Goal: Task Accomplishment & Management: Complete application form

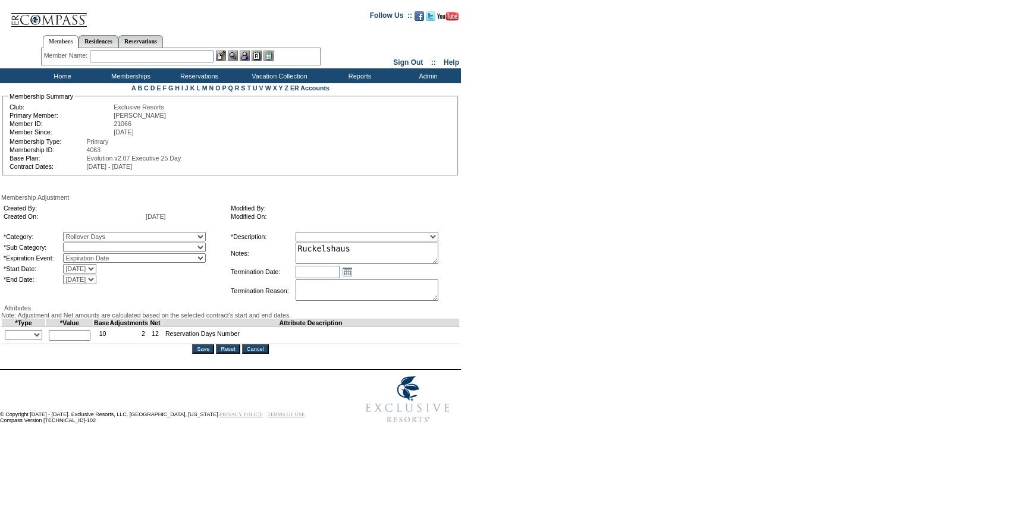
click at [96, 249] on select "Rollover Days" at bounding box center [134, 248] width 143 height 10
click at [87, 245] on select "Rollover Days" at bounding box center [134, 248] width 143 height 10
click at [116, 249] on select "Rollover Days" at bounding box center [134, 248] width 143 height 10
select select "782"
click at [87, 245] on select "Rollover Days" at bounding box center [134, 248] width 143 height 10
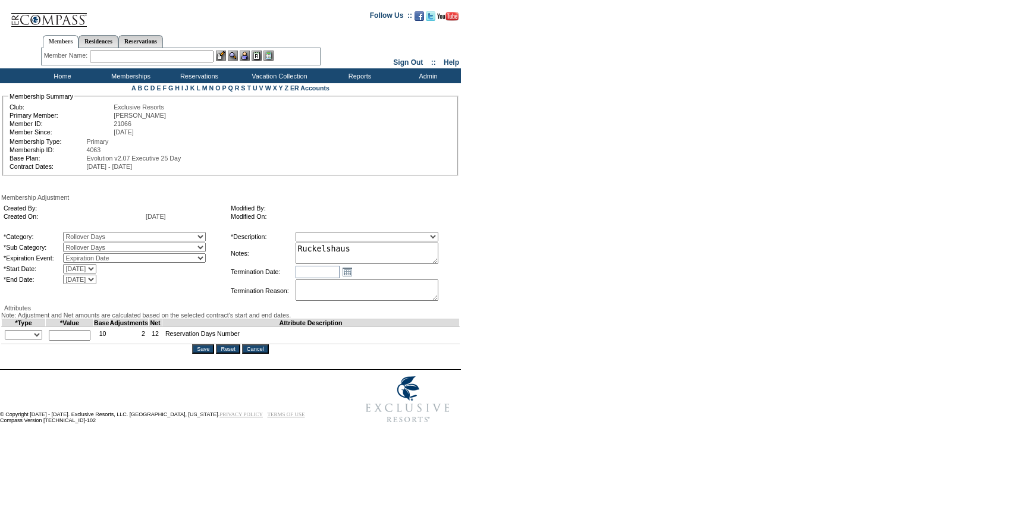
click at [370, 240] on select "Membership/Transfer Fee Adjustment Membership Fee Adjustment Add-On Fee Adjustm…" at bounding box center [367, 237] width 143 height 10
select select "275"
click at [318, 234] on select "Membership/Transfer Fee Adjustment Membership Fee Adjustment Add-On Fee Adjustm…" at bounding box center [367, 237] width 143 height 10
click at [416, 262] on textarea "Ruckelshaus" at bounding box center [367, 253] width 143 height 21
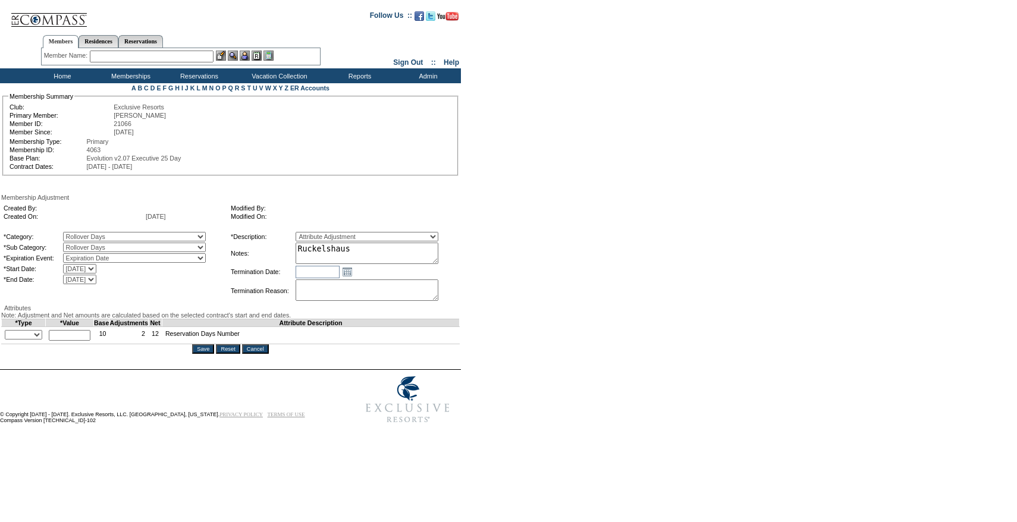
click at [416, 262] on textarea "Ruckelshaus" at bounding box center [367, 253] width 143 height 21
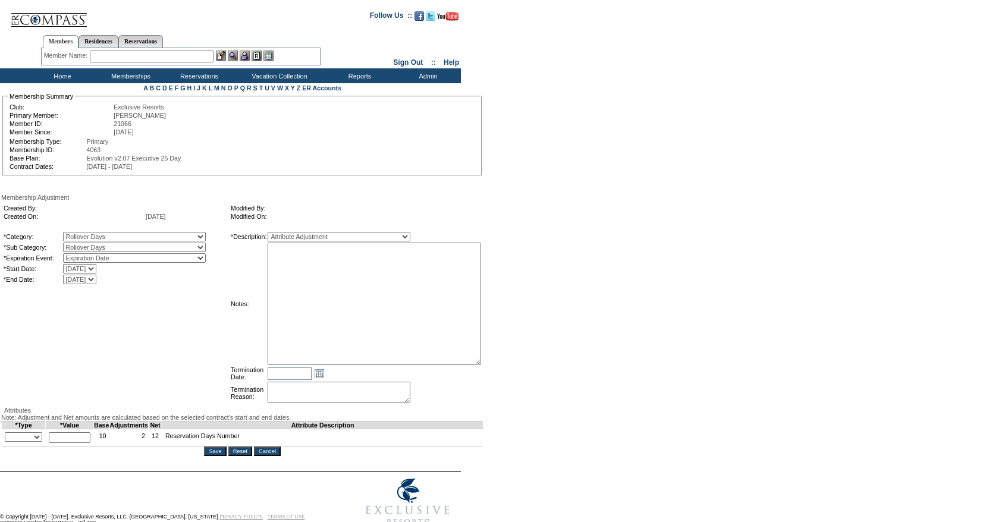
drag, startPoint x: 457, startPoint y: 266, endPoint x: 528, endPoint y: 365, distance: 122.0
click at [528, 366] on form "Follow Us ::" at bounding box center [502, 267] width 1004 height 529
click at [467, 311] on textarea "Ruckelshaus" at bounding box center [375, 304] width 214 height 122
type textarea "e"
type textarea "Per [PERSON_NAME] case [DATE] and [PERSON_NAME]/[PERSON_NAME] approval, rolling…"
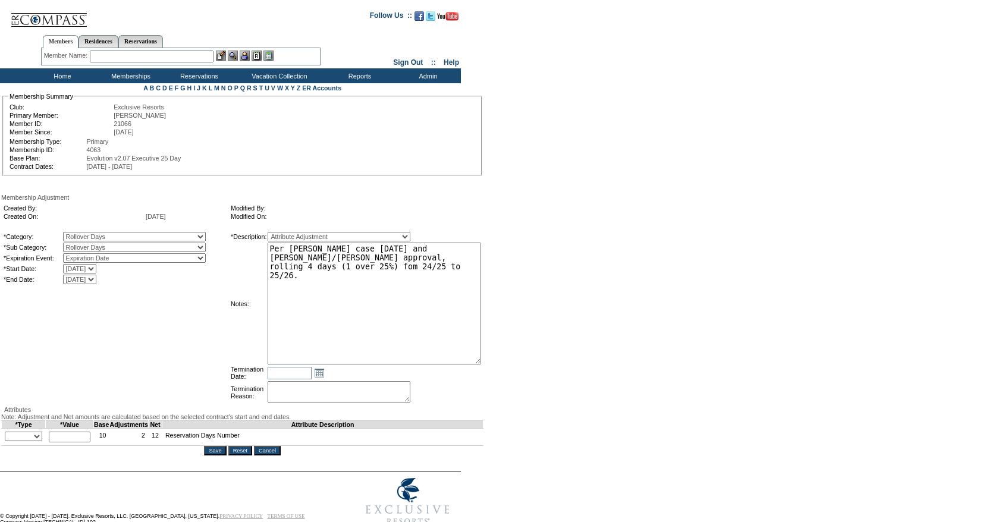
click at [39, 441] on select "+ - Override" at bounding box center [23, 437] width 37 height 10
select select "2"
click at [8, 441] on select "+ - Override" at bounding box center [23, 437] width 37 height 10
click at [70, 443] on input "text" at bounding box center [70, 437] width 42 height 11
click at [211, 385] on td "*Category: A La Carte Days Contract Election Days Converted Days [MEDICAL_DATA]…" at bounding box center [115, 318] width 226 height 174
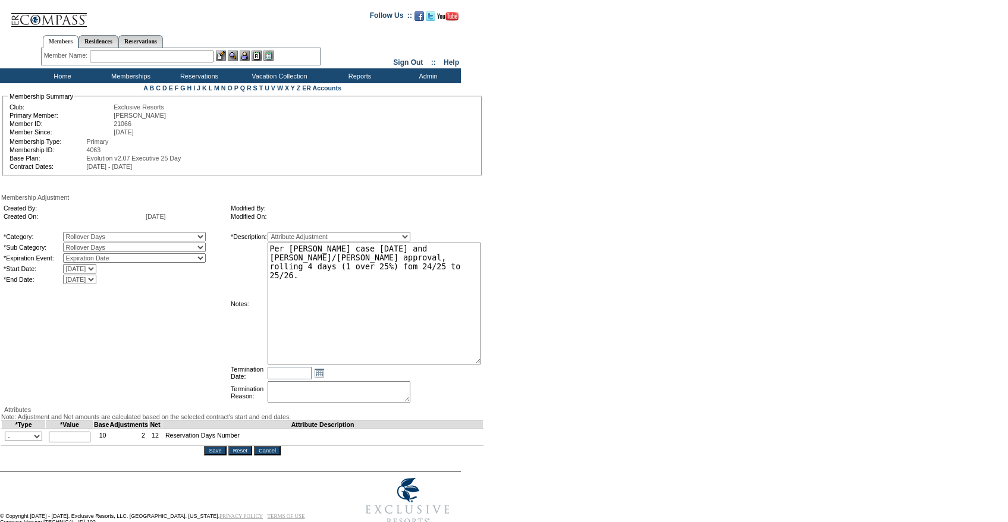
click at [68, 456] on div "Membership Adjustment Created By: Created On: [DATE] Modified By: Modified On: …" at bounding box center [242, 325] width 482 height 262
click at [69, 443] on input "text" at bounding box center [70, 437] width 42 height 11
type input "4"
click at [245, 380] on td "Termination Date:" at bounding box center [249, 373] width 36 height 14
click at [391, 297] on textarea "Ruckelshaus" at bounding box center [375, 304] width 214 height 122
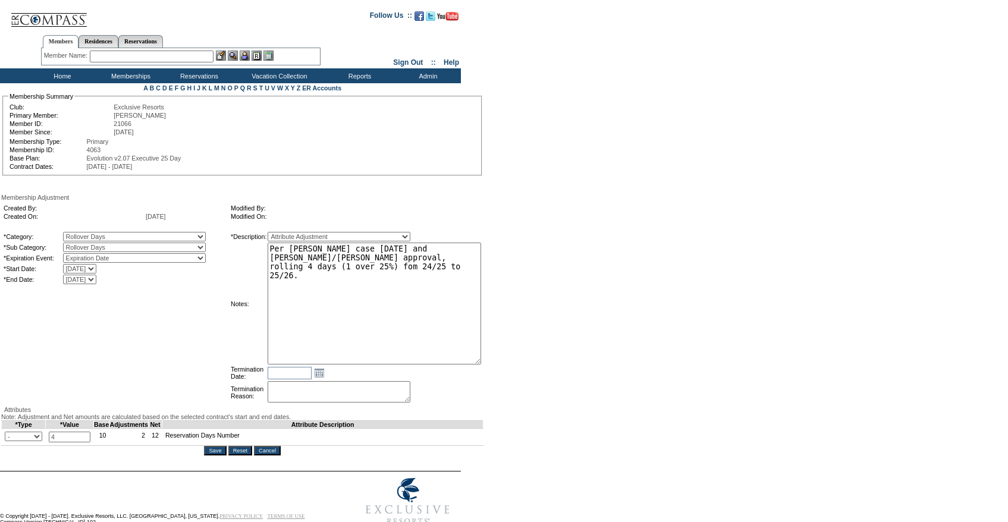
click at [356, 274] on textarea "Ruckelshaus" at bounding box center [375, 304] width 214 height 122
click at [330, 274] on textarea "Ruckelshaus" at bounding box center [375, 304] width 214 height 122
type textarea "Per [PERSON_NAME] case [DATE] and [PERSON_NAME]/[PERSON_NAME] approval, rolling…"
click at [518, 283] on form "Follow Us ::" at bounding box center [502, 267] width 1004 height 528
click at [206, 456] on input "Save" at bounding box center [215, 451] width 22 height 10
